Goal: Task Accomplishment & Management: Use online tool/utility

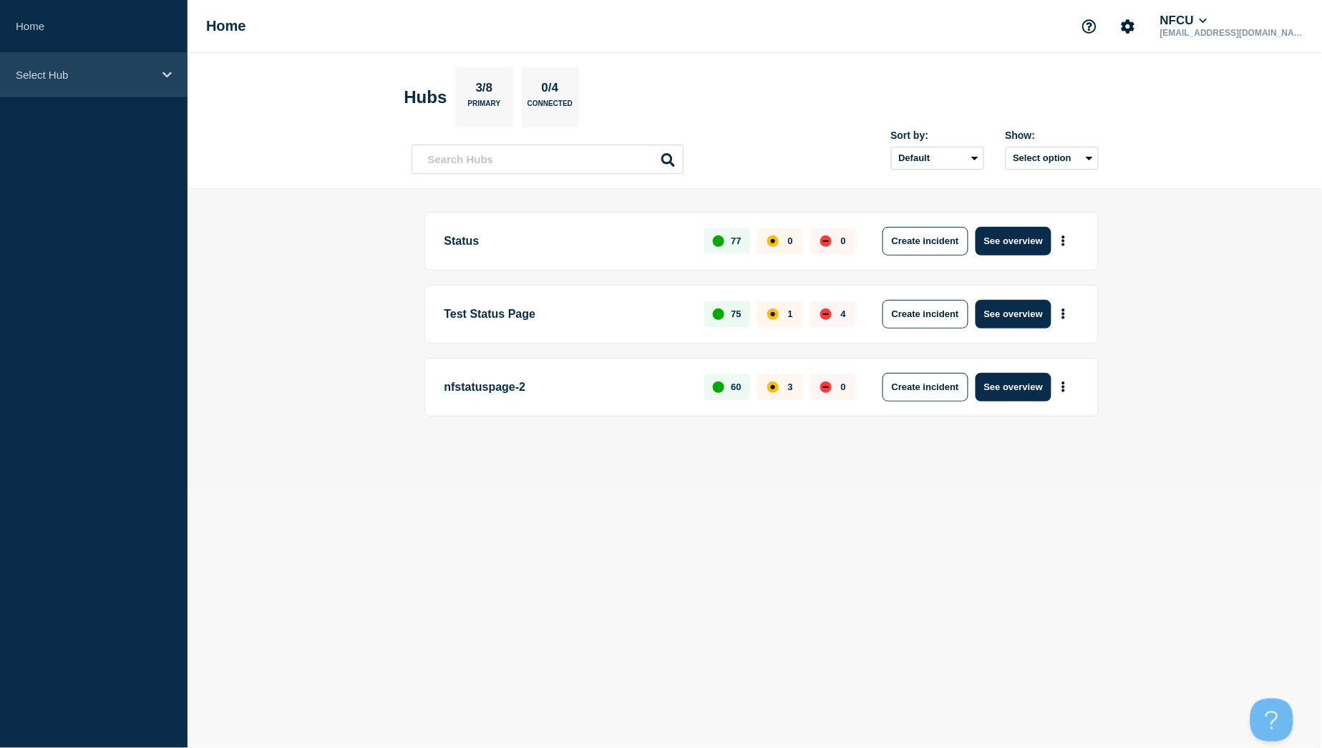
click at [81, 69] on p "Select Hub" at bounding box center [84, 75] width 137 height 12
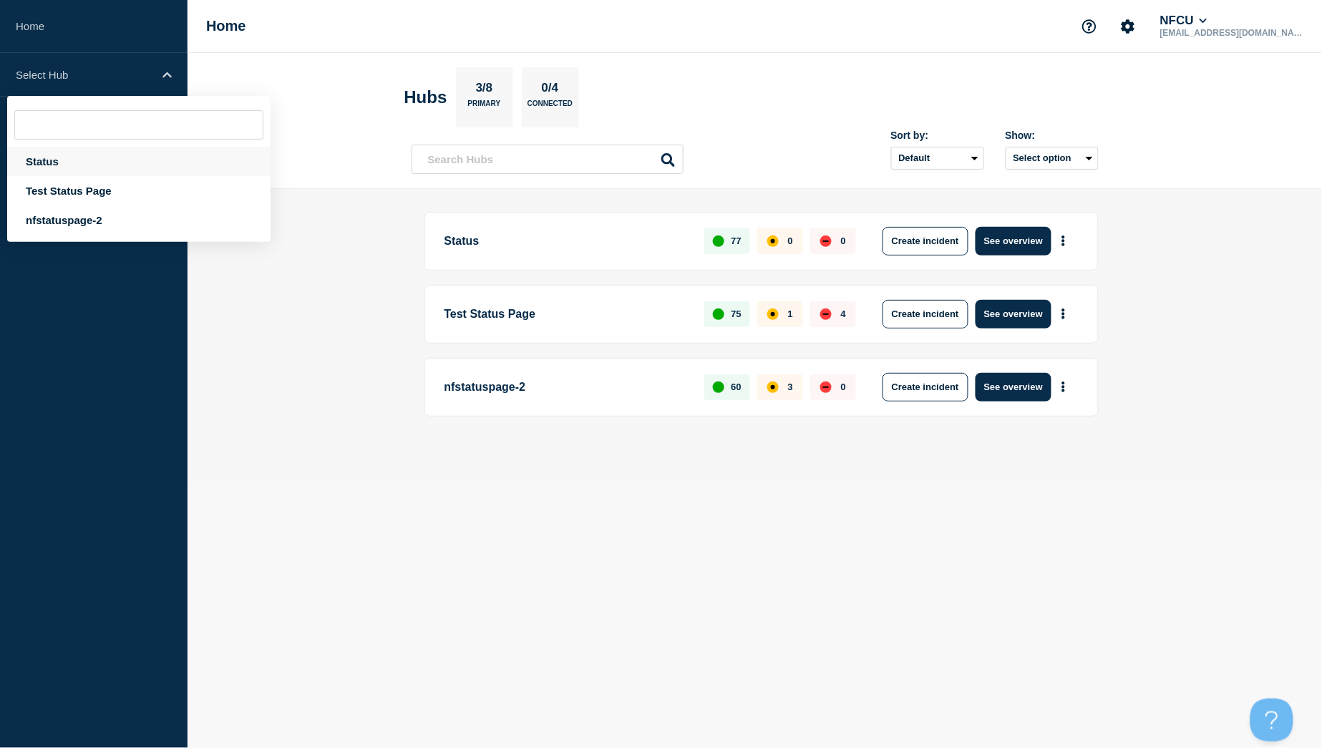
click at [65, 163] on div "Status" at bounding box center [138, 161] width 263 height 29
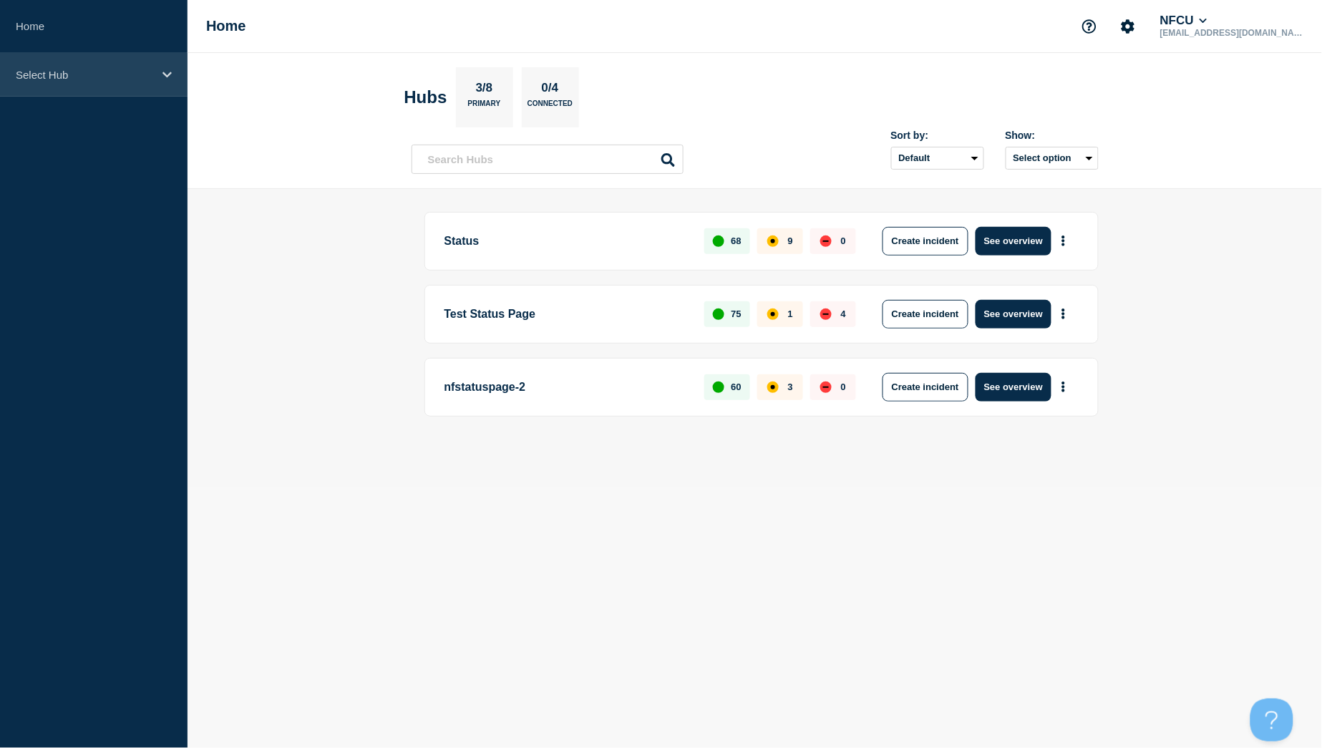
click at [142, 82] on div "Select Hub" at bounding box center [93, 75] width 187 height 44
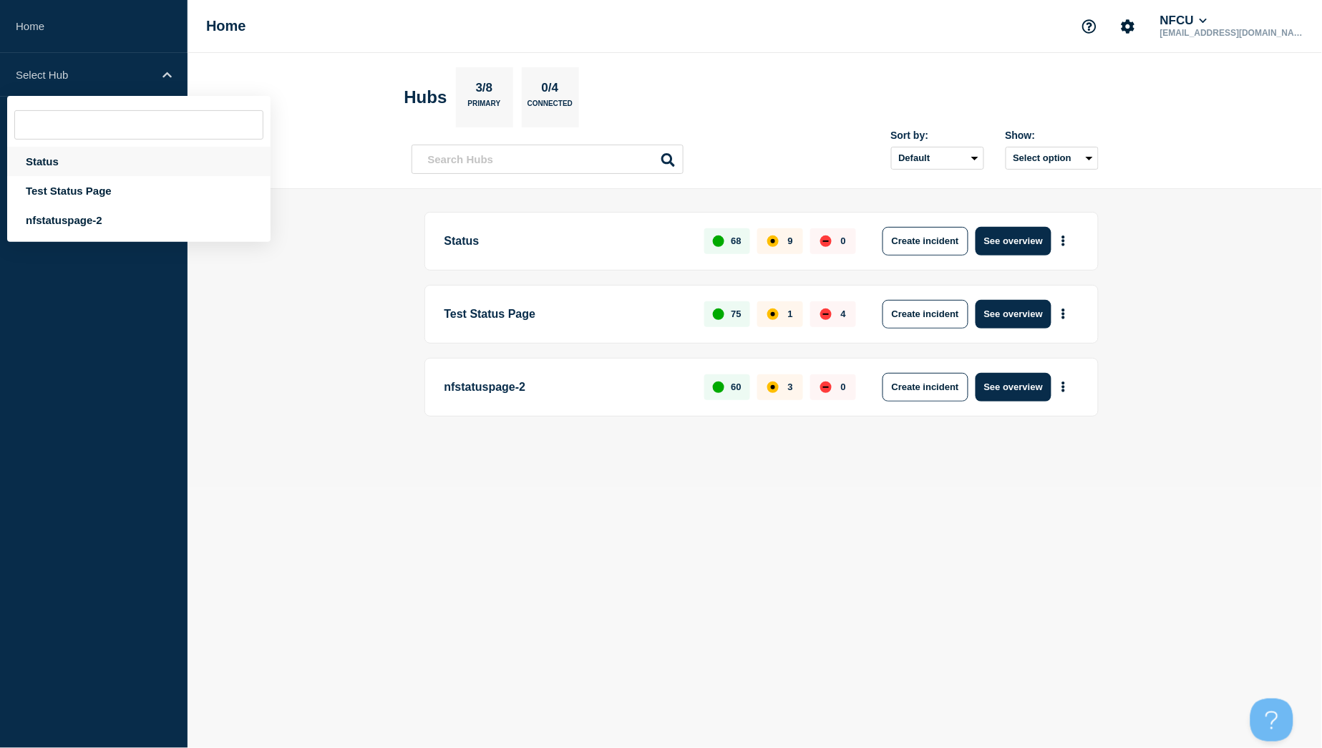
click at [51, 154] on div "Status" at bounding box center [138, 161] width 263 height 29
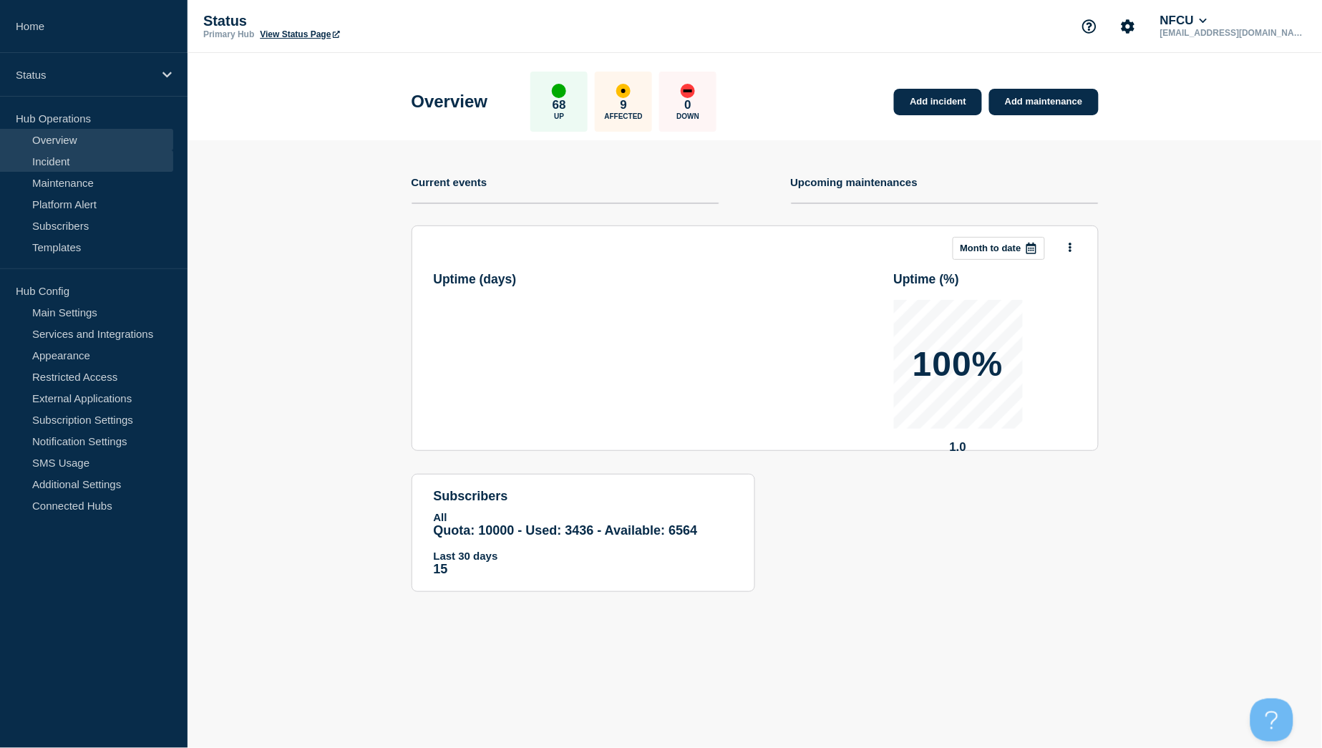
click at [70, 158] on link "Incident" at bounding box center [86, 160] width 173 height 21
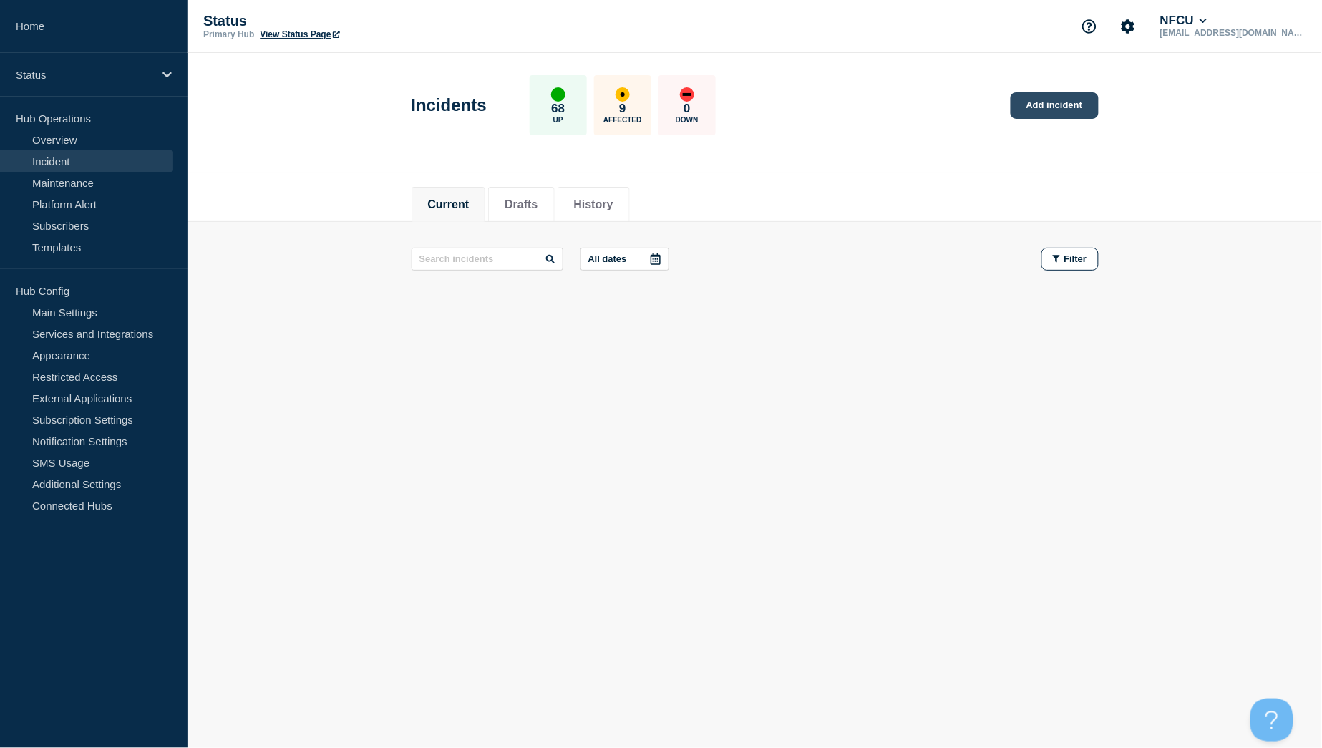
click at [1068, 108] on link "Add incident" at bounding box center [1054, 105] width 88 height 26
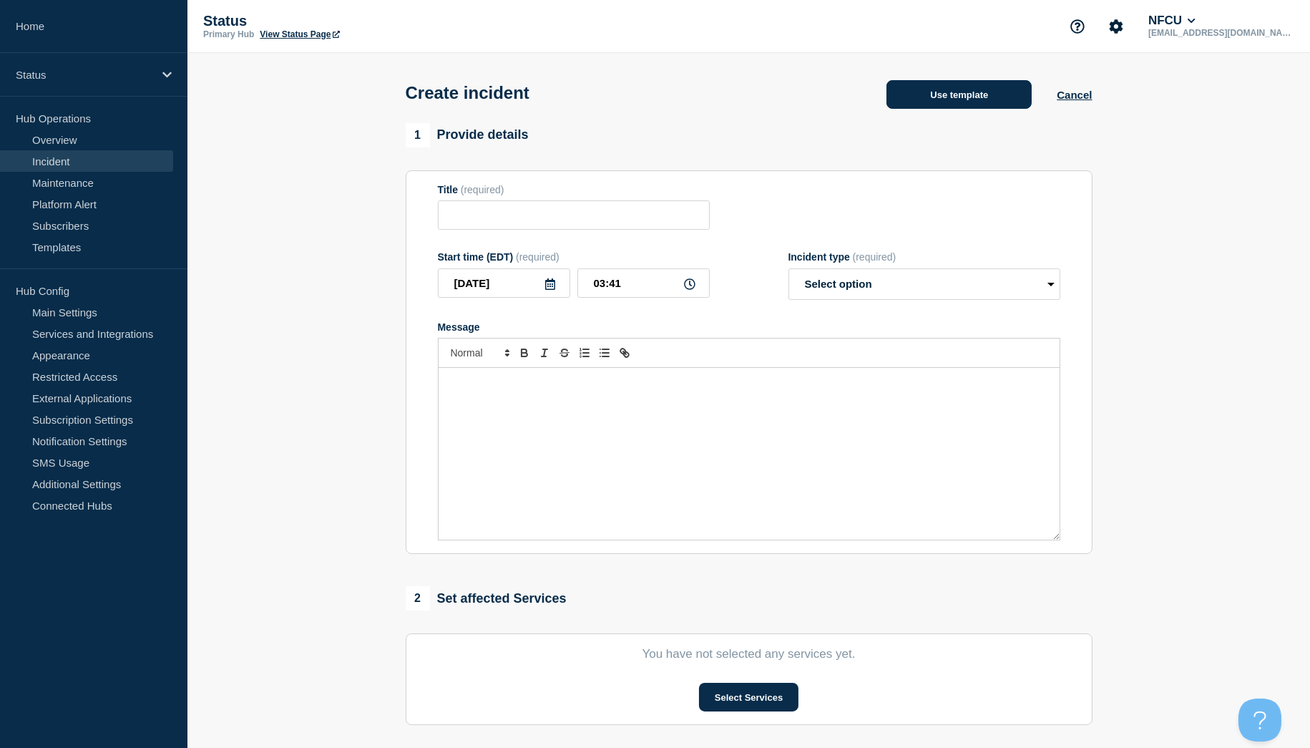
click at [988, 103] on button "Use template" at bounding box center [959, 94] width 145 height 29
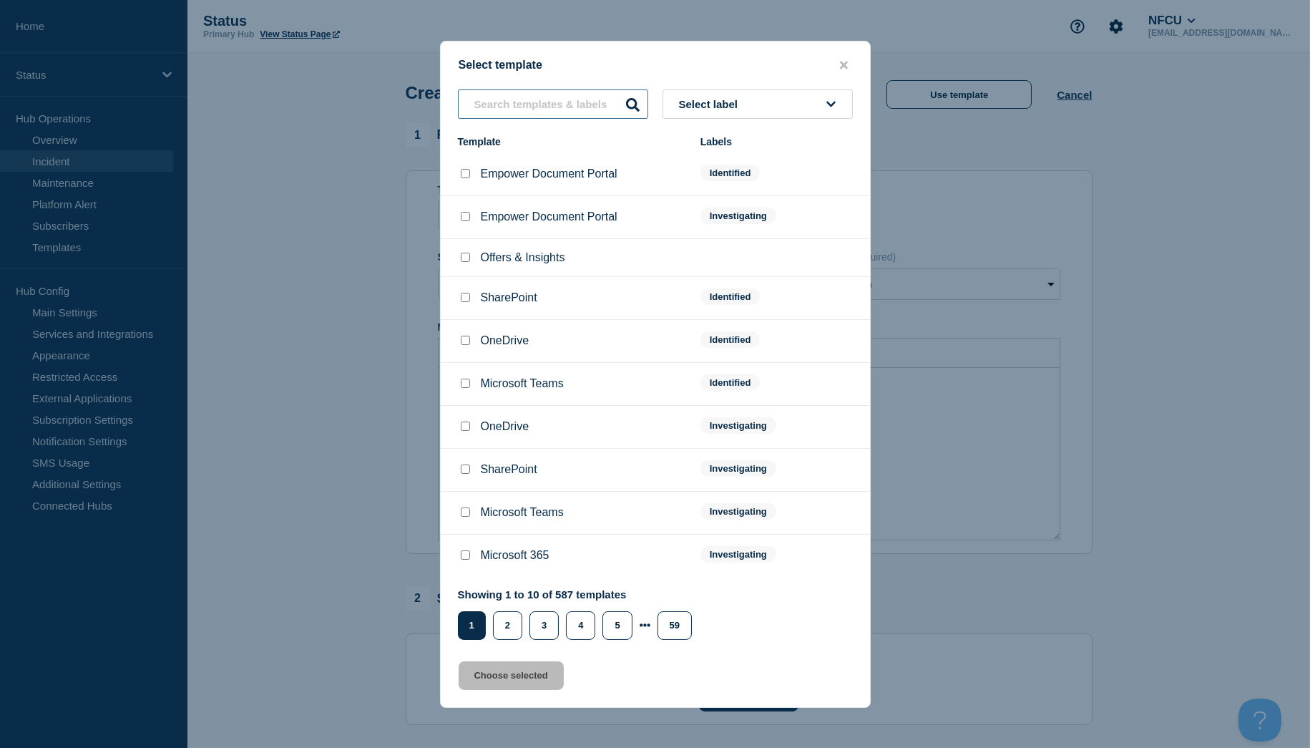
click at [549, 105] on input "text" at bounding box center [553, 103] width 190 height 29
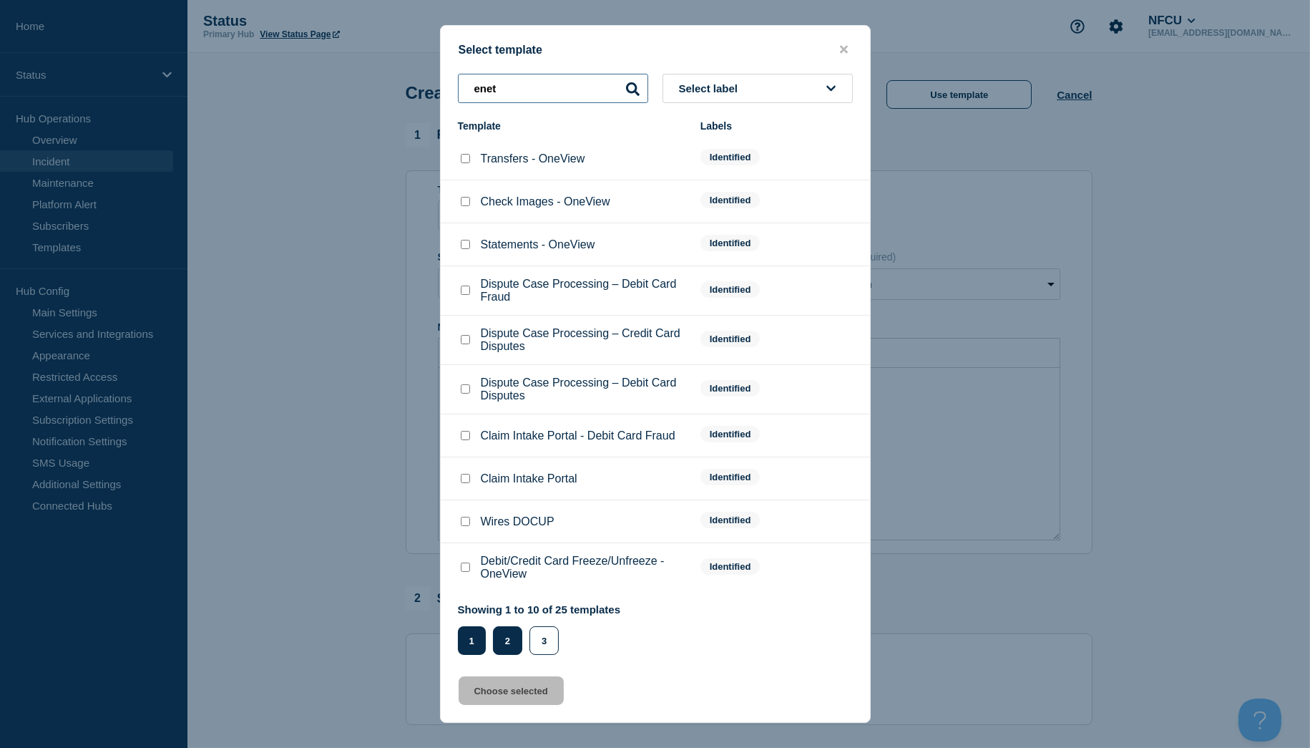
type input "enet"
click at [502, 648] on button "2" at bounding box center [507, 640] width 29 height 29
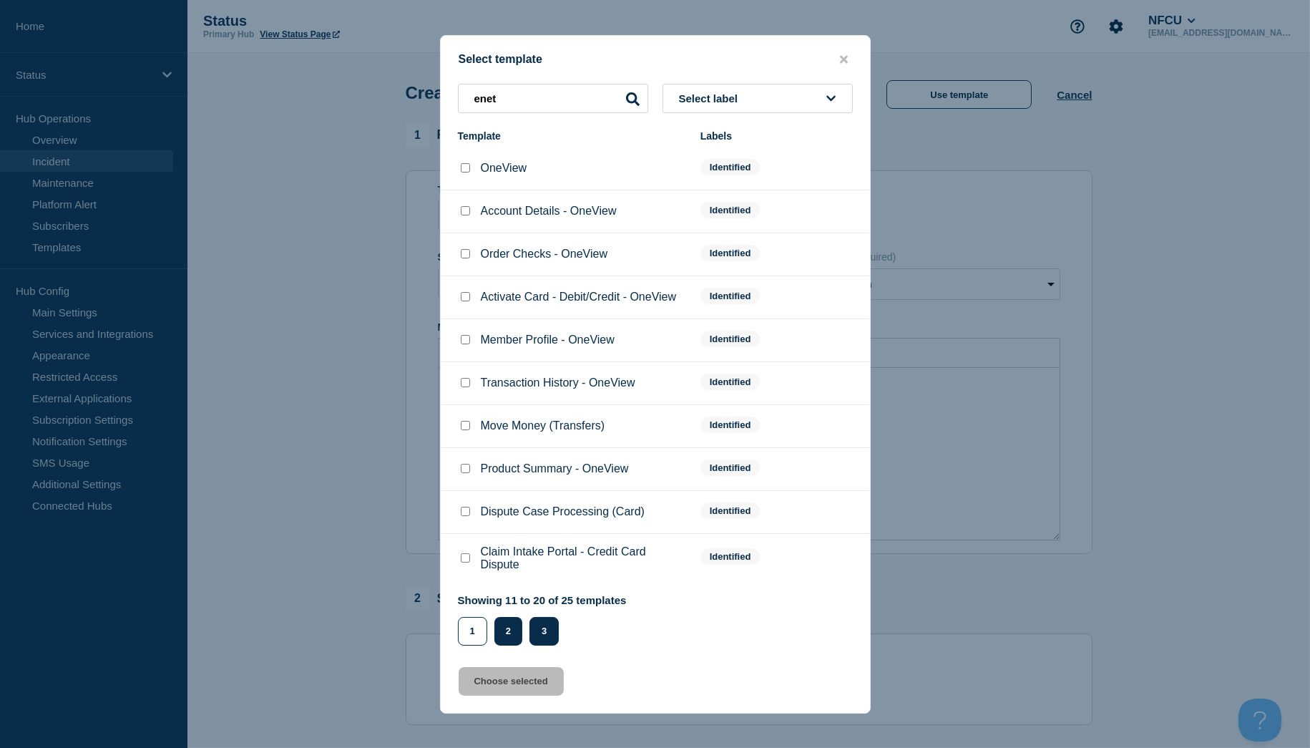
click at [539, 638] on button "3" at bounding box center [543, 631] width 29 height 29
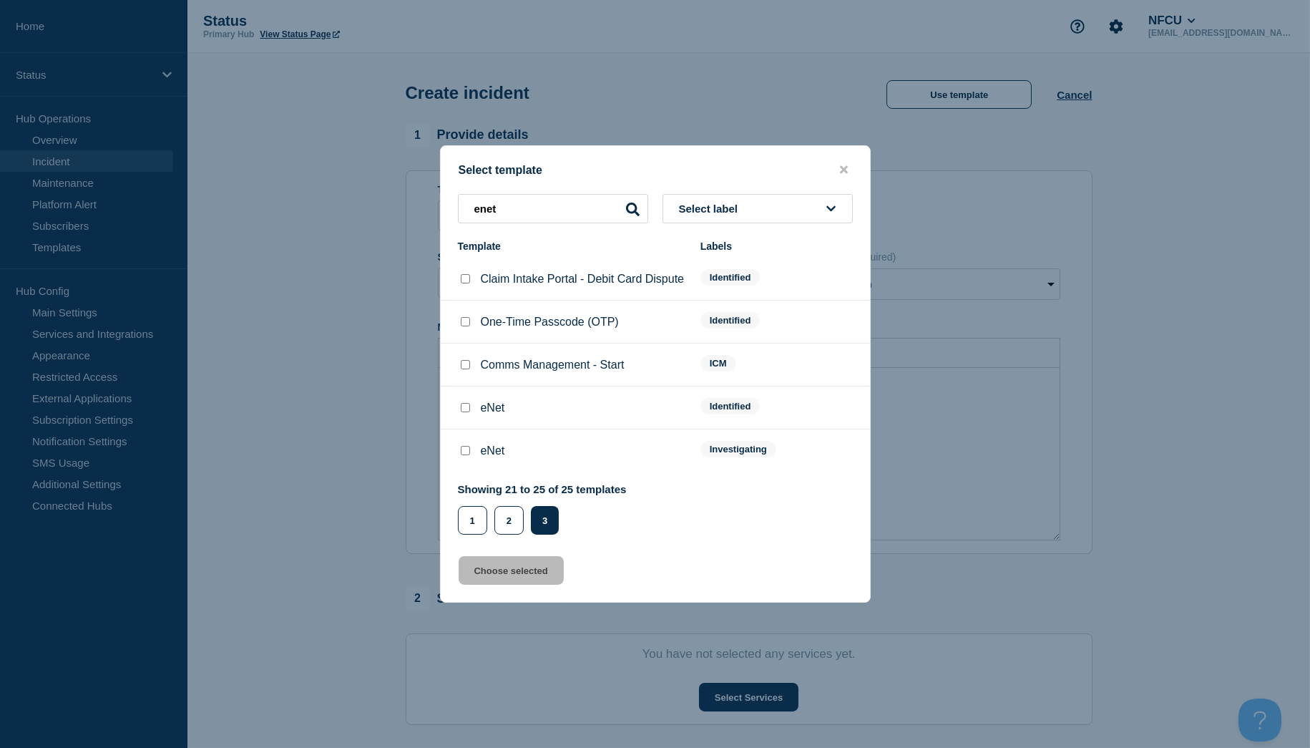
click at [468, 455] on input "eNet checkbox" at bounding box center [465, 450] width 9 height 9
checkbox input "true"
click at [537, 577] on button "Choose selected" at bounding box center [511, 570] width 105 height 29
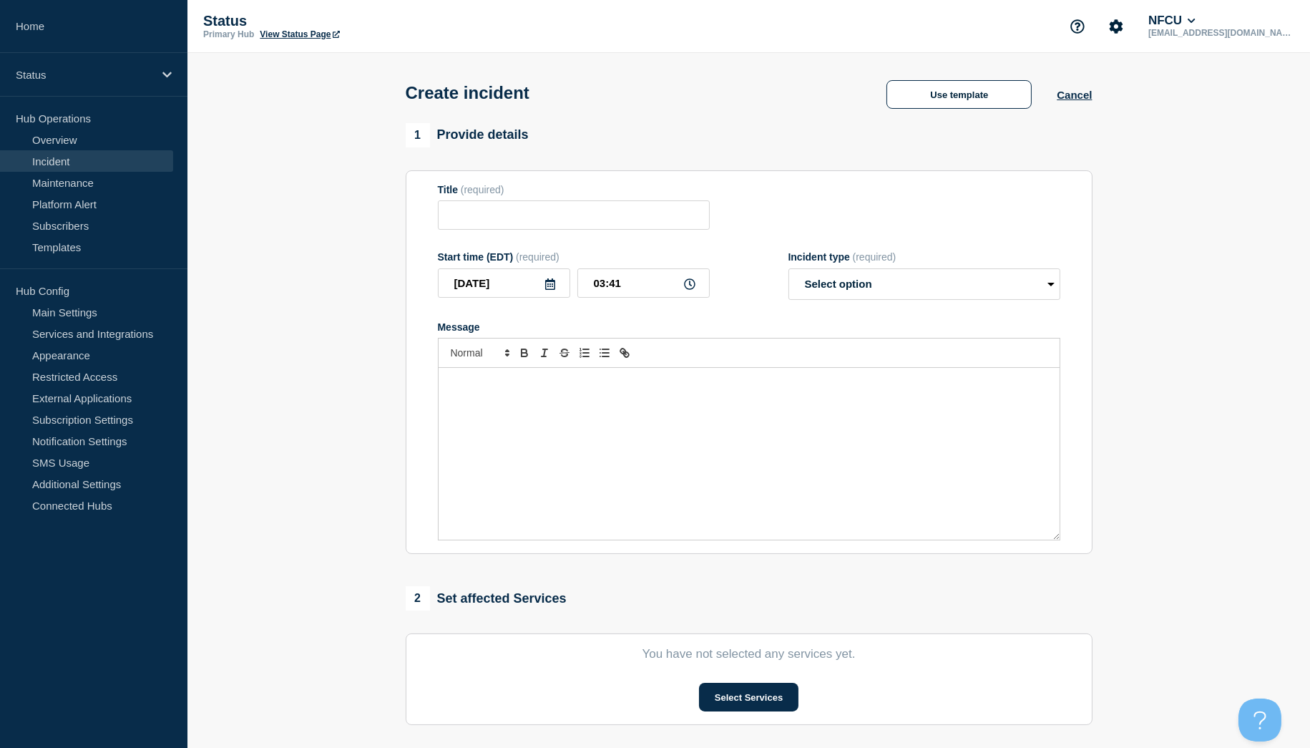
type input "eNet"
select select "investigating"
radio input "false"
radio input "true"
click at [776, 673] on button "Select Services" at bounding box center [748, 697] width 99 height 29
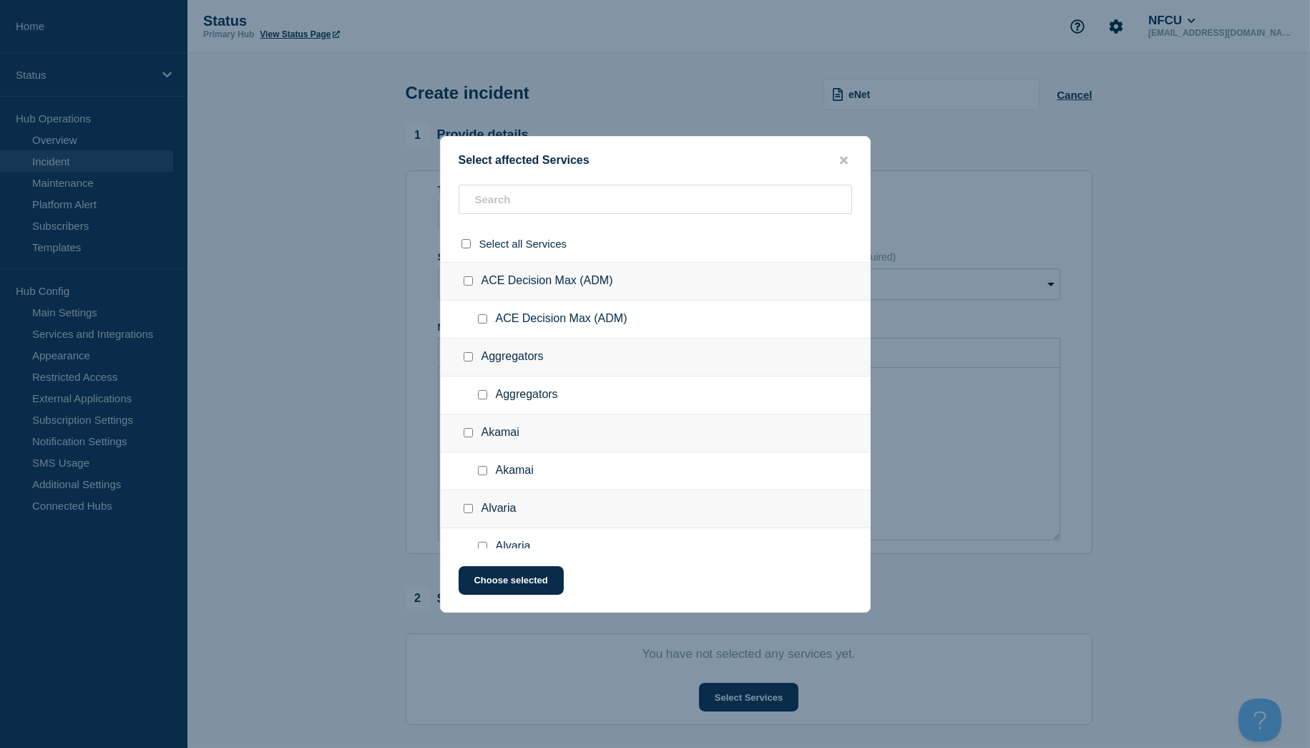
click at [502, 341] on div "Aggregators" at bounding box center [655, 357] width 429 height 38
click at [497, 203] on input "text" at bounding box center [656, 199] width 394 height 29
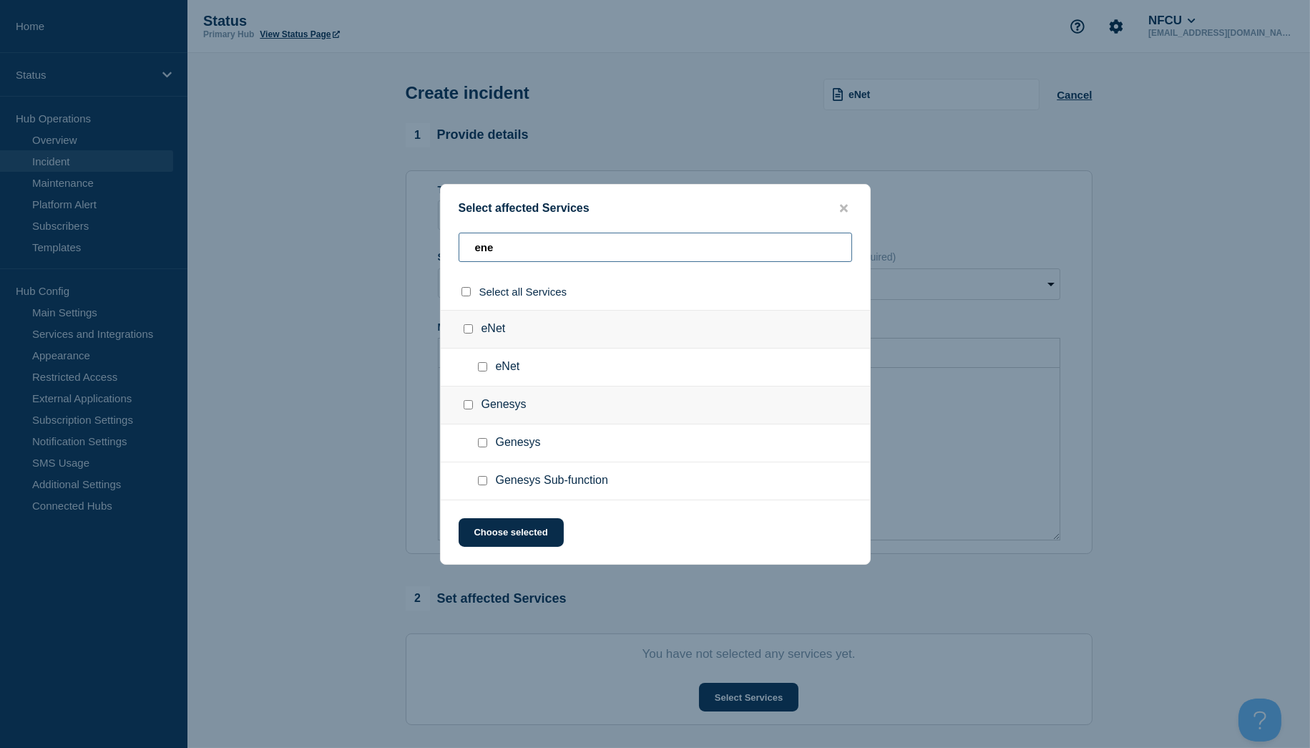
type input "ene"
click at [485, 362] on div at bounding box center [485, 367] width 21 height 14
click at [484, 368] on input "eNet checkbox" at bounding box center [482, 366] width 9 height 9
checkbox input "true"
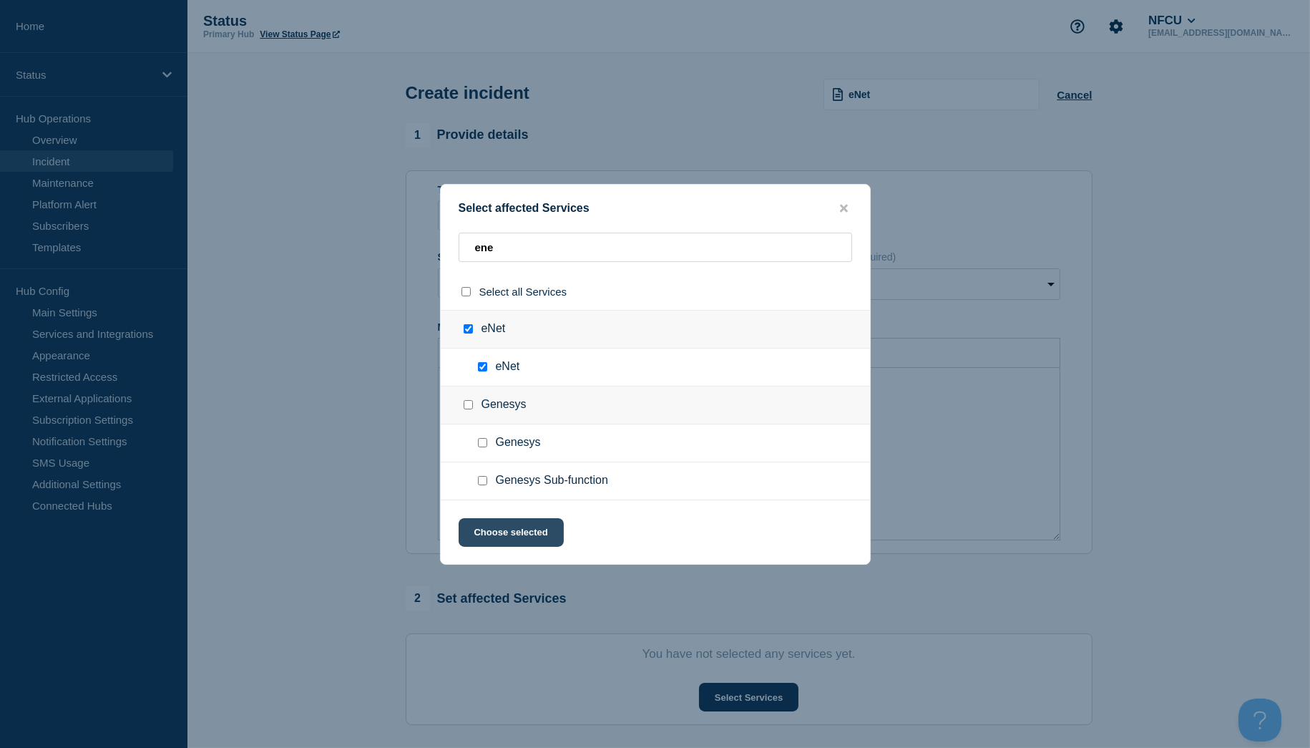
click at [540, 528] on button "Choose selected" at bounding box center [511, 532] width 105 height 29
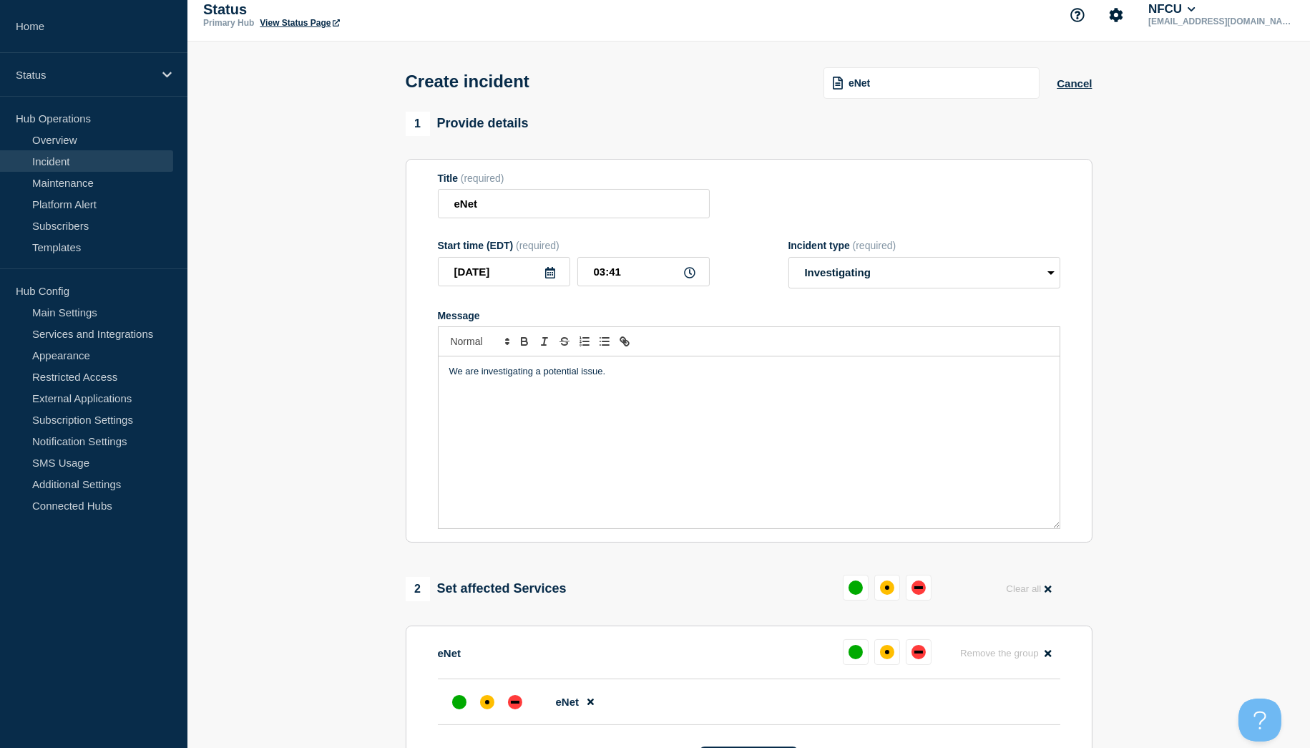
scroll to position [159, 0]
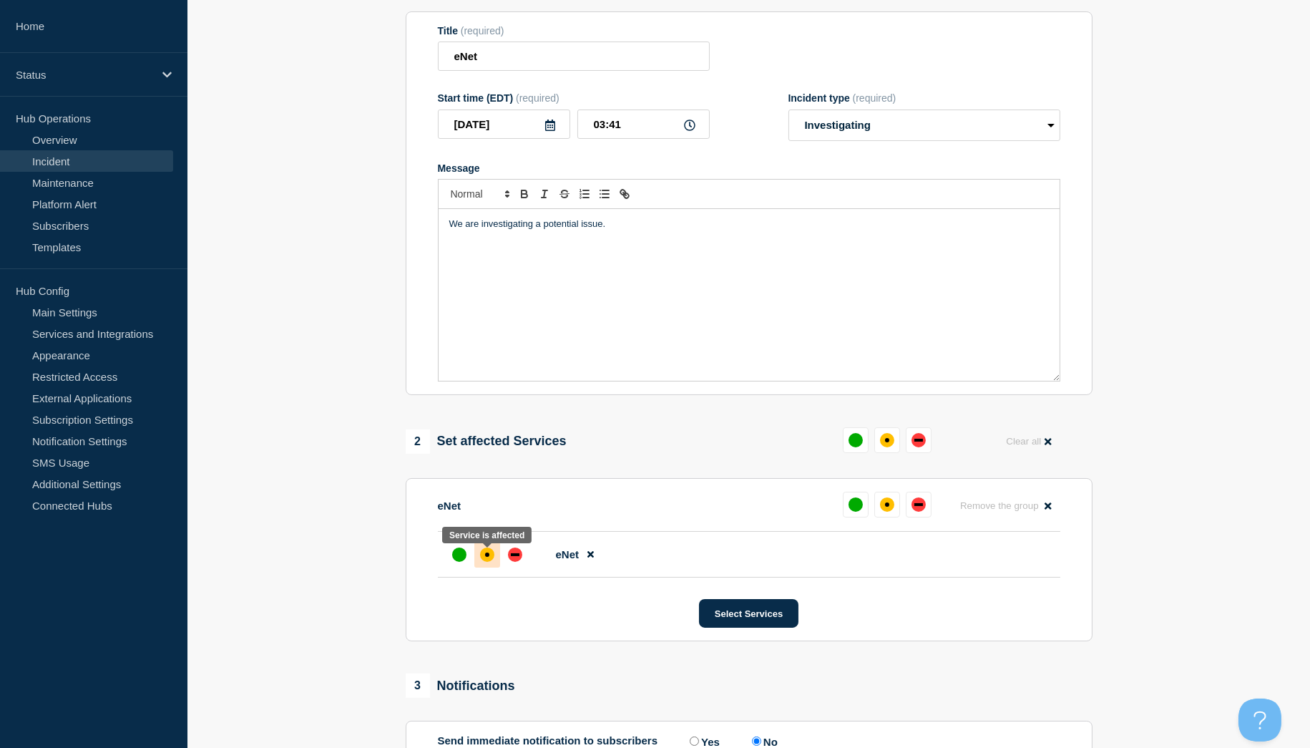
click at [487, 562] on div "affected" at bounding box center [487, 554] width 14 height 14
click at [1131, 505] on section "1 Provide details Title (required) eNet Start time (EDT) (required) 2025-09-03 …" at bounding box center [748, 411] width 1123 height 894
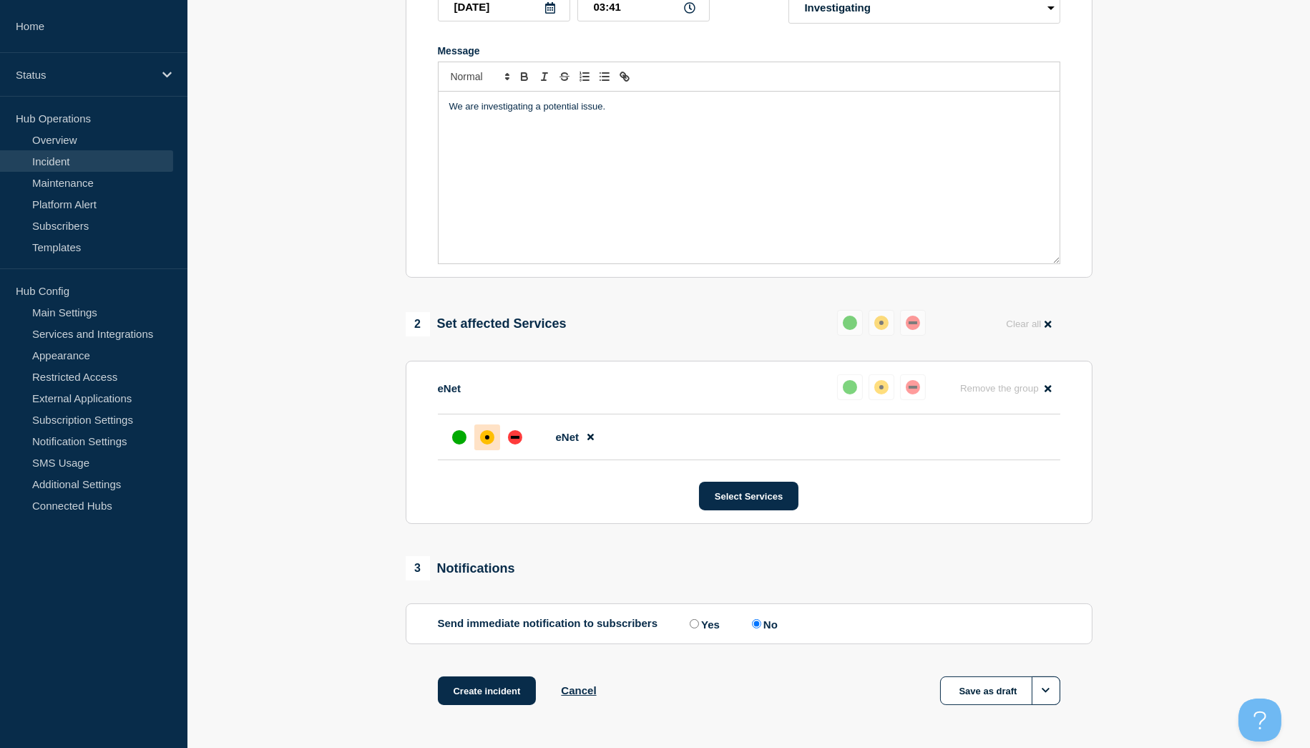
scroll to position [318, 0]
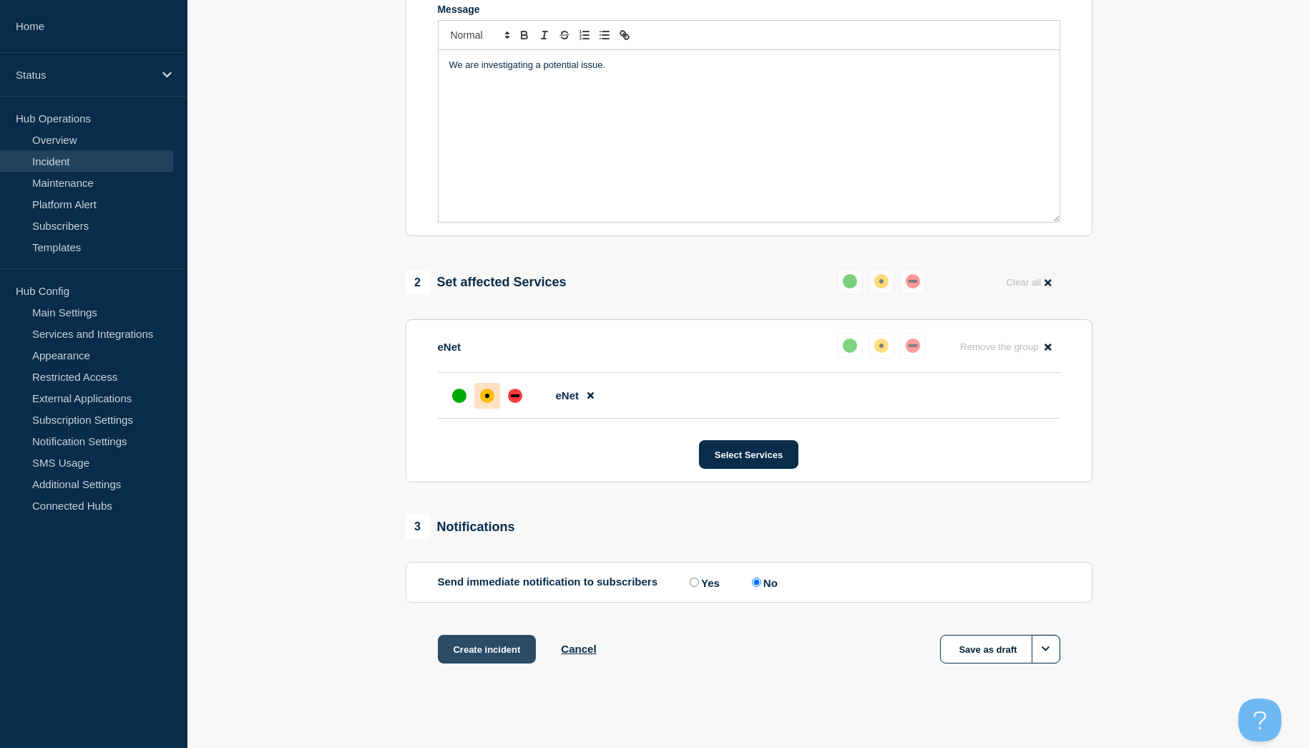
click at [501, 651] on button "Create incident" at bounding box center [487, 649] width 99 height 29
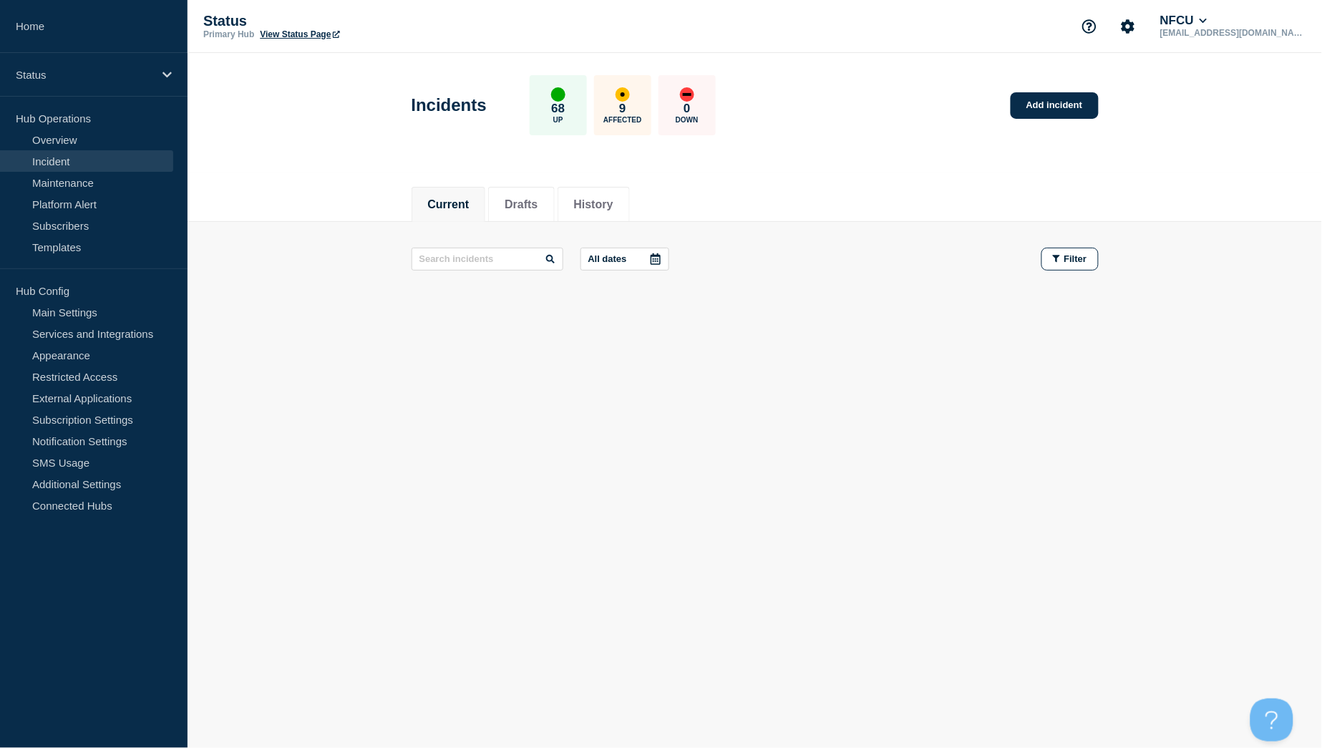
click at [456, 205] on button "Current" at bounding box center [448, 204] width 41 height 13
